Goal: Task Accomplishment & Management: Manage account settings

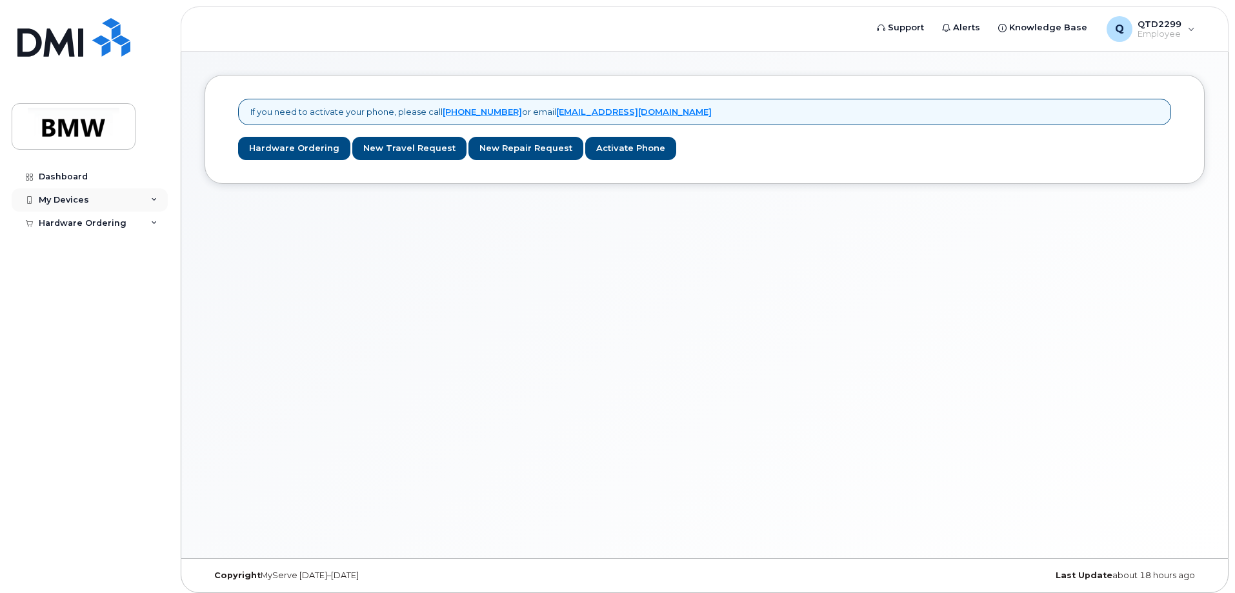
click at [101, 199] on div "My Devices" at bounding box center [90, 199] width 156 height 23
click at [83, 223] on div "Add Device" at bounding box center [70, 224] width 51 height 12
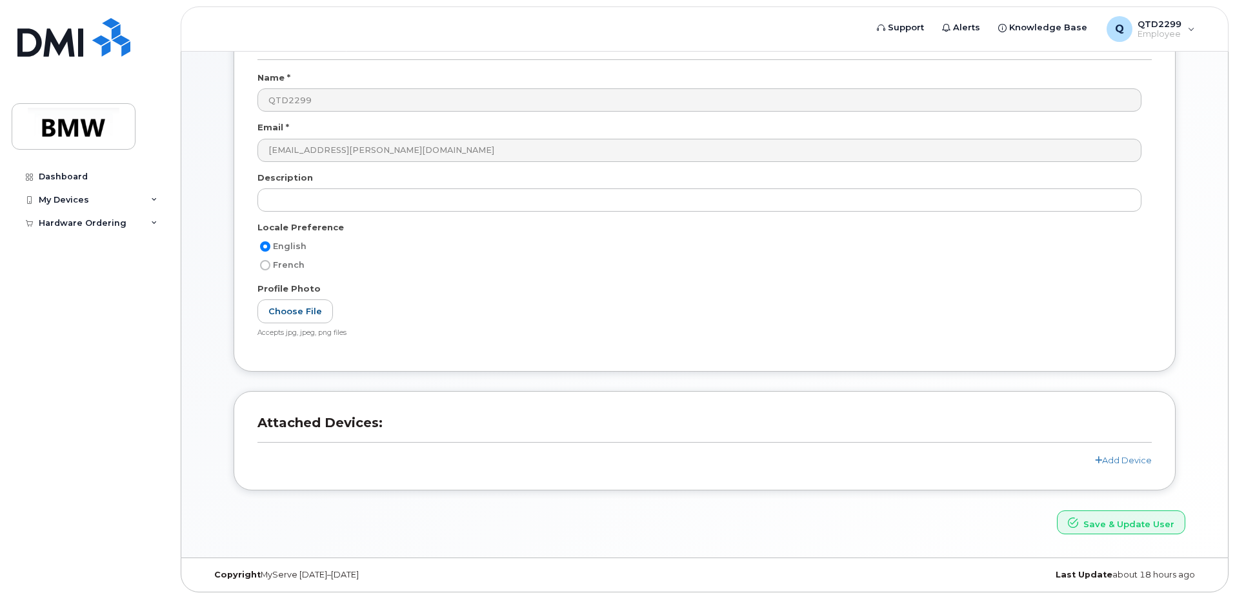
scroll to position [117, 0]
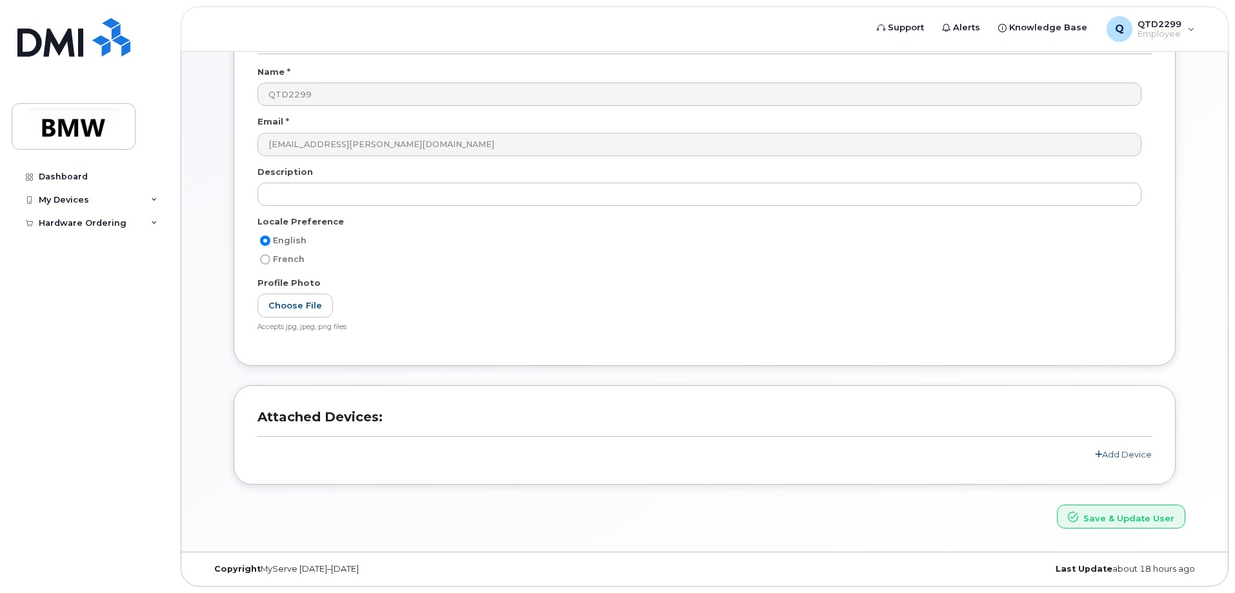
click at [1124, 456] on link "Add Device" at bounding box center [1123, 454] width 57 height 10
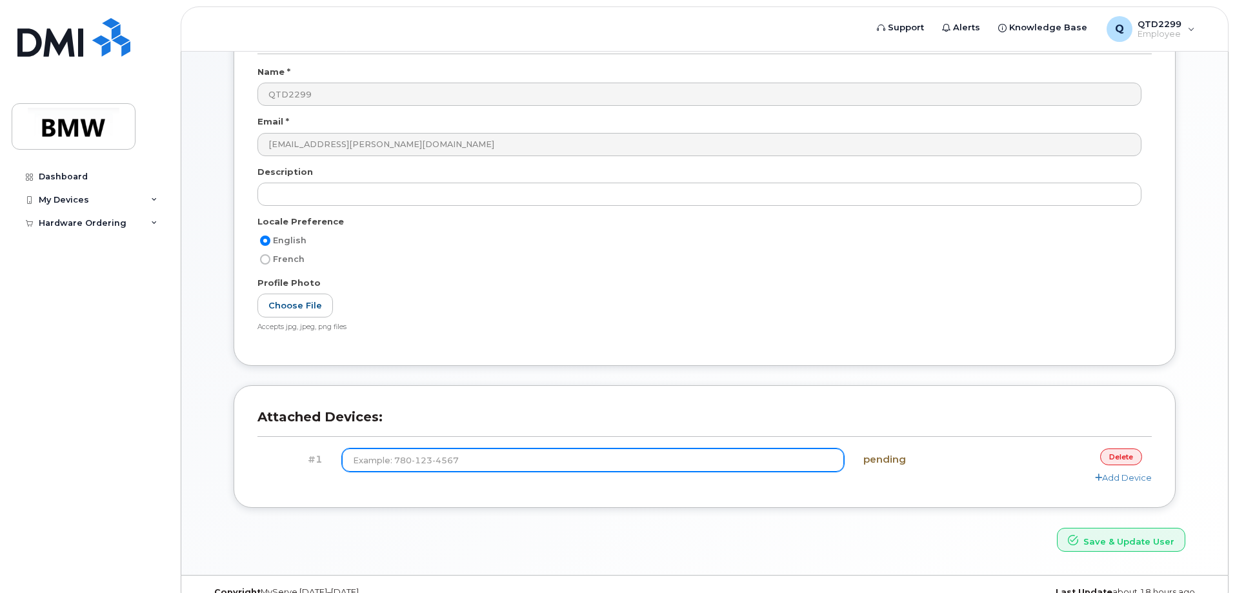
click at [721, 469] on input at bounding box center [593, 460] width 503 height 23
drag, startPoint x: 668, startPoint y: 461, endPoint x: 768, endPoint y: 496, distance: 105.7
click at [668, 461] on input at bounding box center [593, 460] width 503 height 23
type input "(864) 765-4788"
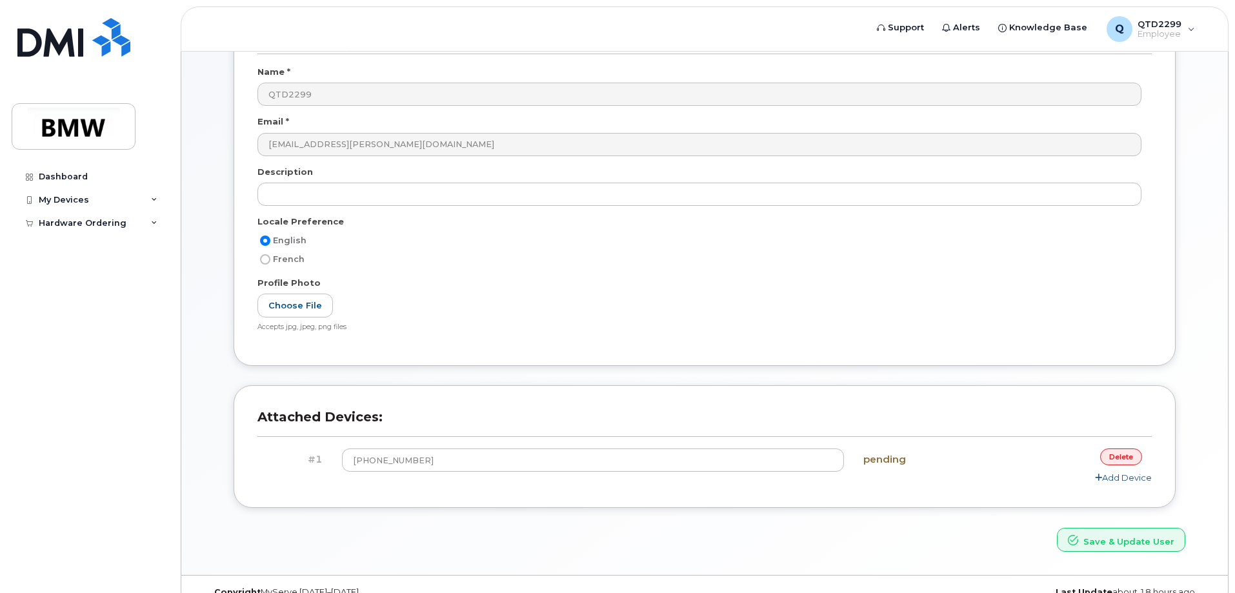
click at [1126, 481] on link "Add Device" at bounding box center [1123, 477] width 57 height 10
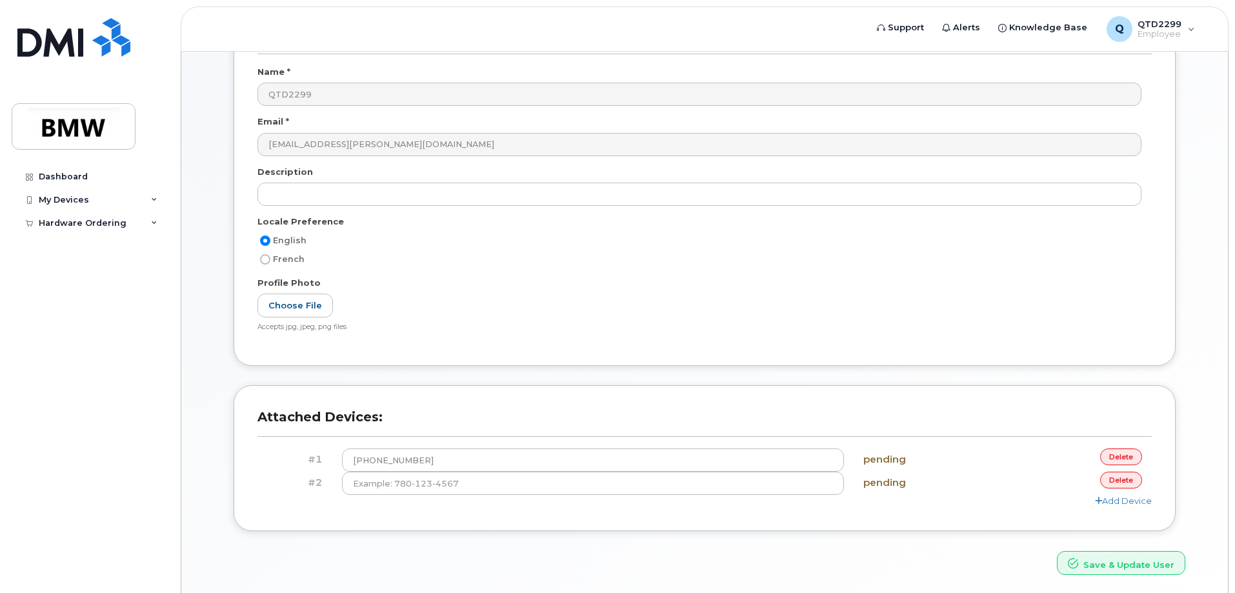
click at [1119, 485] on link "delete" at bounding box center [1121, 480] width 42 height 16
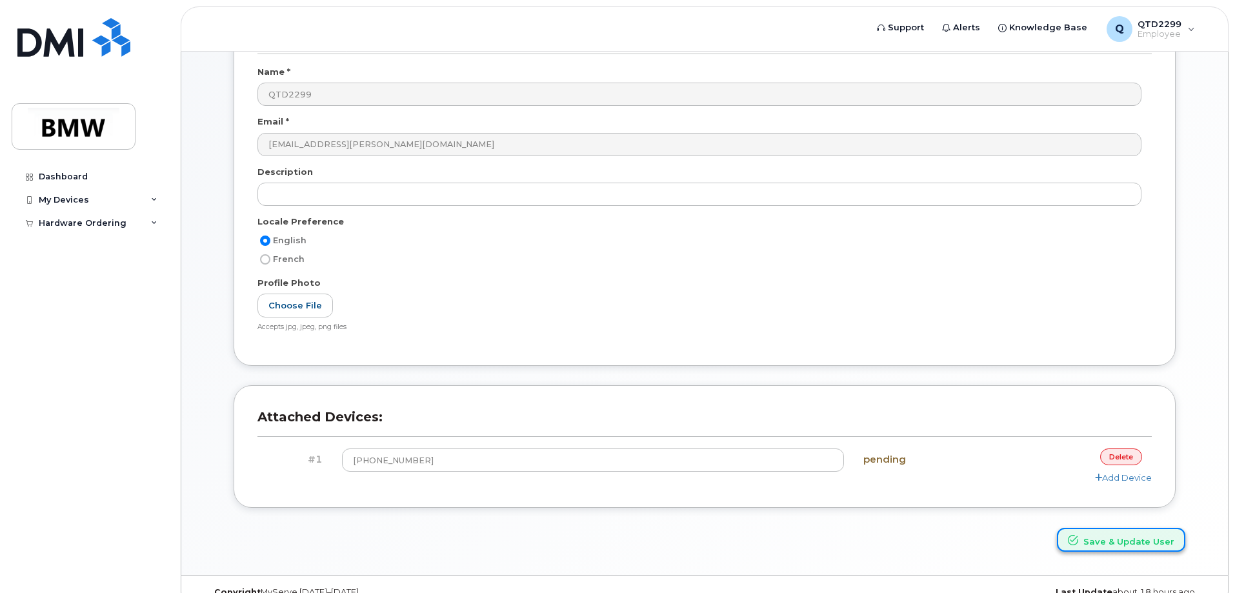
click at [1120, 538] on button "Save & Update User" at bounding box center [1121, 540] width 128 height 24
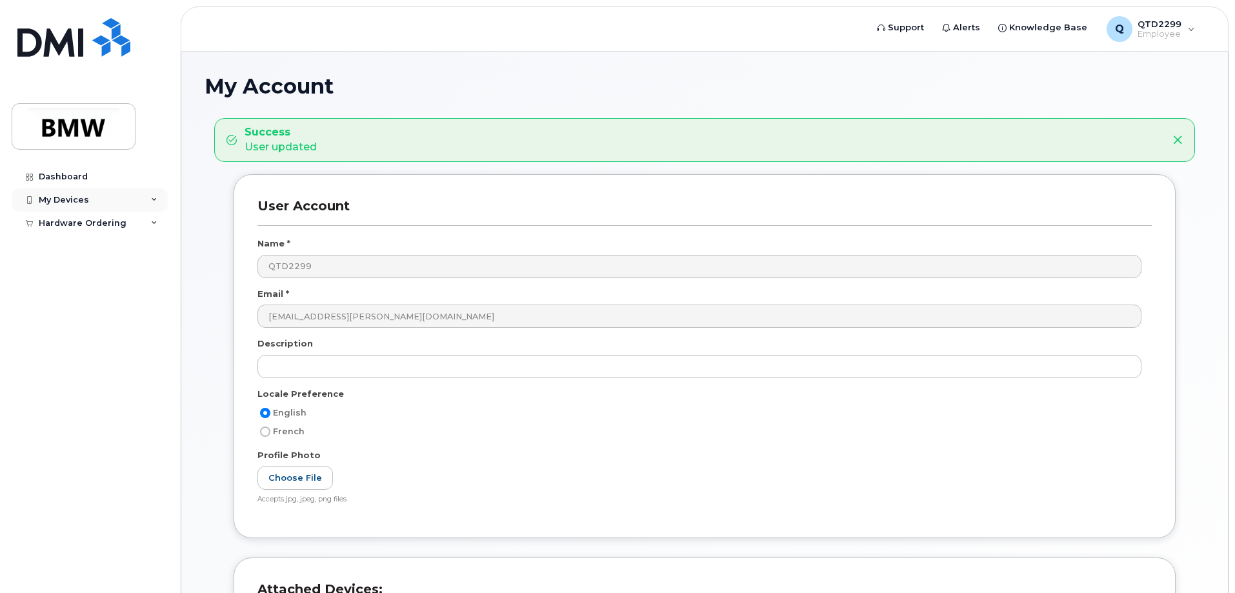
click at [63, 205] on div "My Devices" at bounding box center [90, 199] width 156 height 23
click at [92, 57] on link at bounding box center [74, 55] width 124 height 74
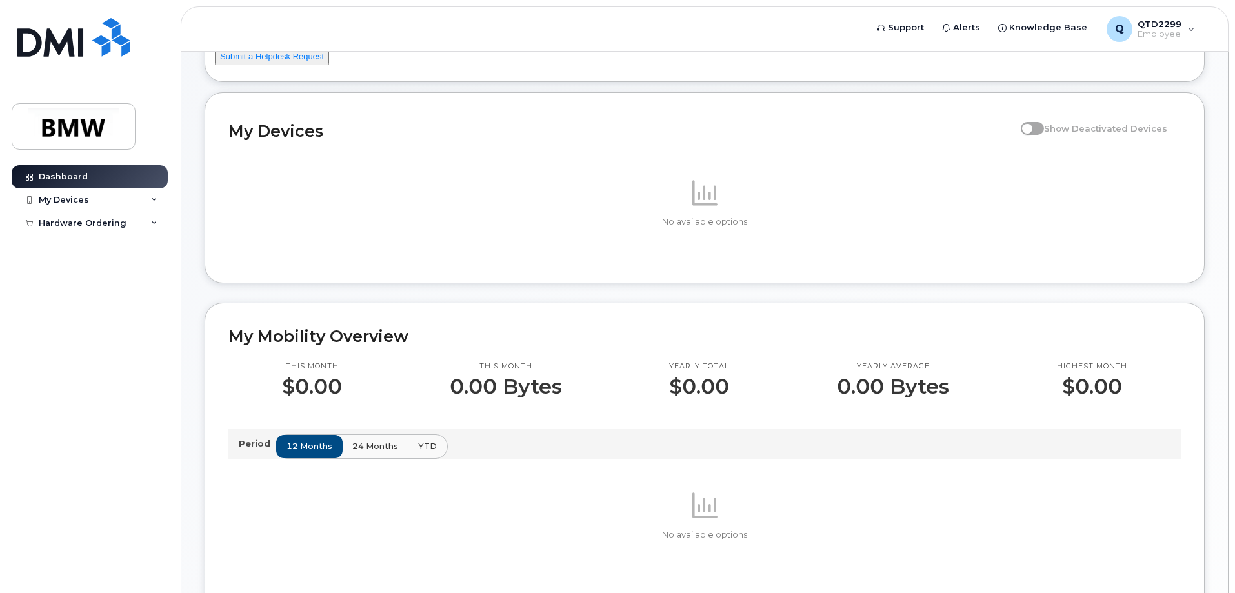
scroll to position [129, 0]
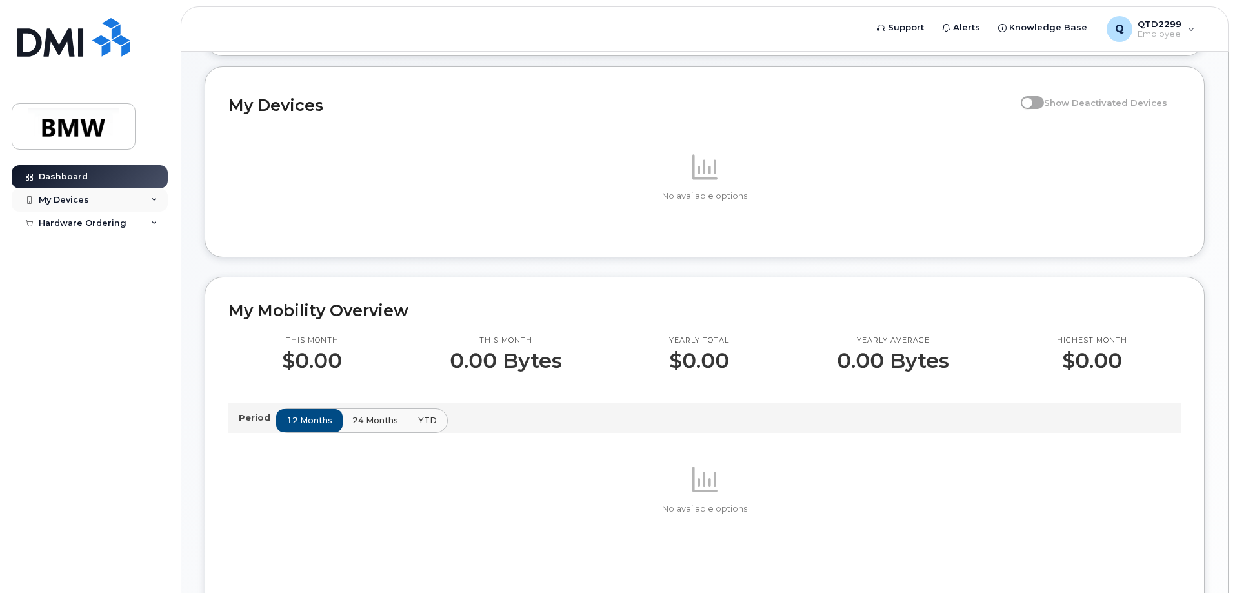
click at [92, 193] on div "My Devices" at bounding box center [90, 199] width 156 height 23
click at [291, 115] on h2 "My Devices" at bounding box center [621, 105] width 786 height 19
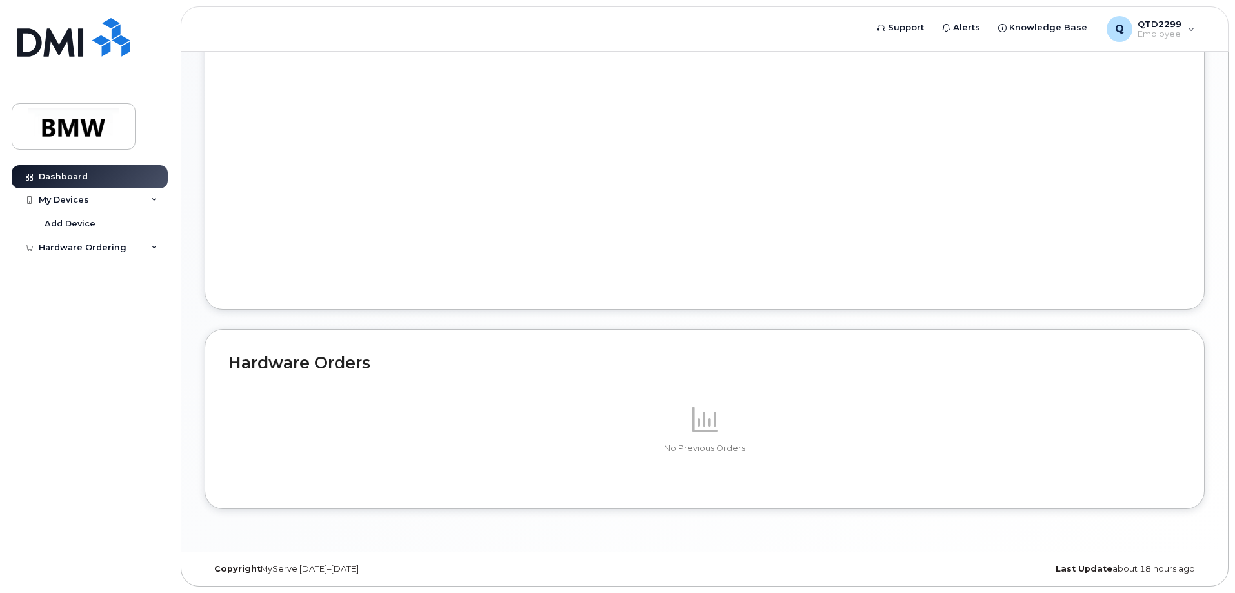
scroll to position [610, 0]
click at [68, 203] on div "My Devices" at bounding box center [64, 200] width 50 height 10
click at [68, 205] on div "My Devices" at bounding box center [64, 200] width 50 height 10
click at [55, 224] on div "Add Device" at bounding box center [70, 224] width 51 height 12
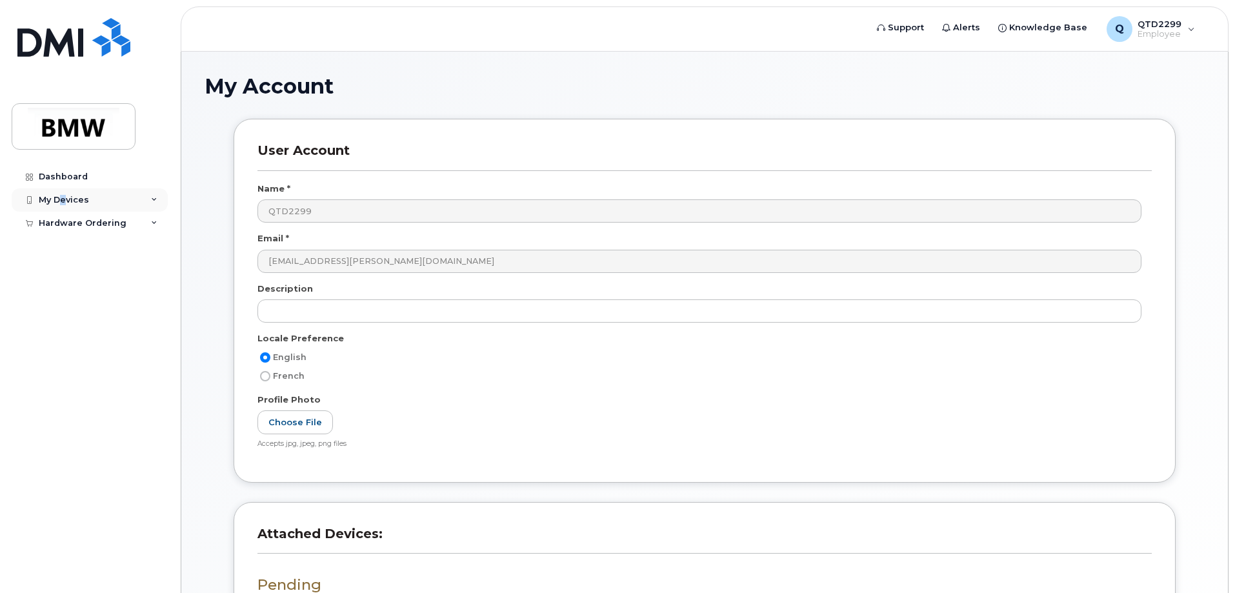
click at [64, 202] on div "My Devices" at bounding box center [64, 200] width 50 height 10
click at [69, 179] on div "Dashboard" at bounding box center [63, 177] width 49 height 10
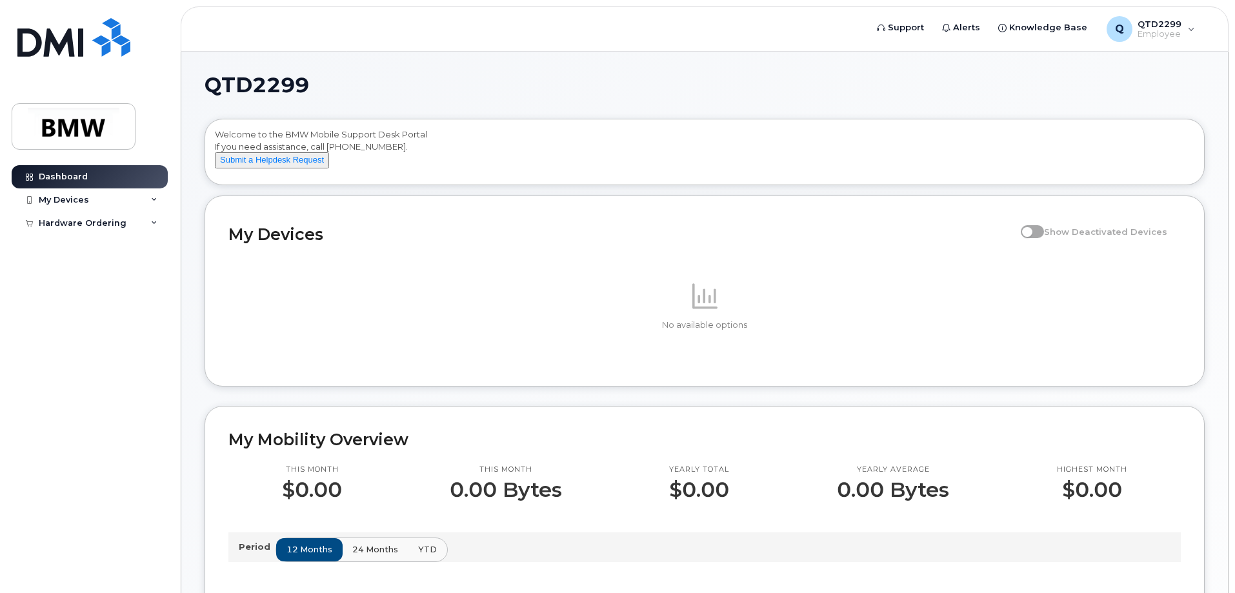
click at [781, 96] on div "QTD2299 Welcome to the BMW Mobile Support Desk Portal If you need assistance, c…" at bounding box center [705, 591] width 1000 height 1032
click at [725, 78] on h1 "QTD2299" at bounding box center [702, 85] width 994 height 21
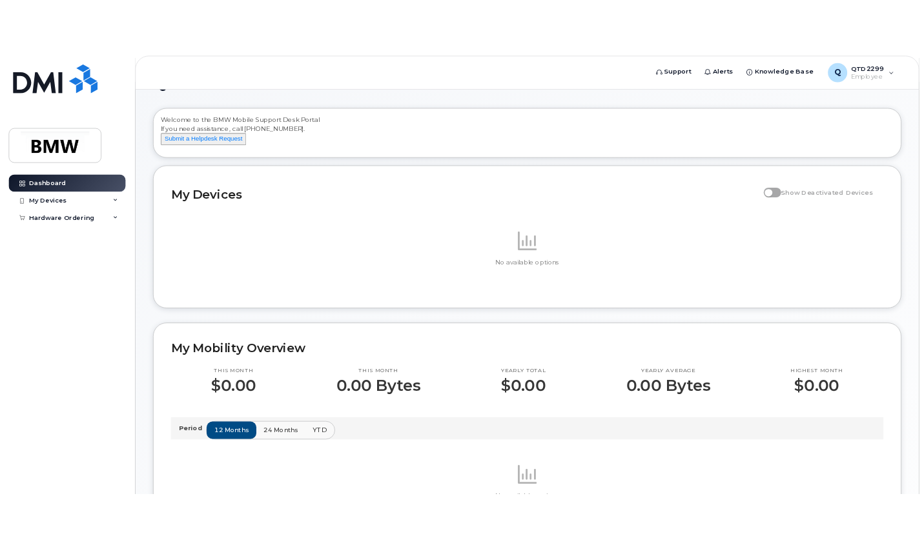
scroll to position [65, 0]
